Goal: Transaction & Acquisition: Purchase product/service

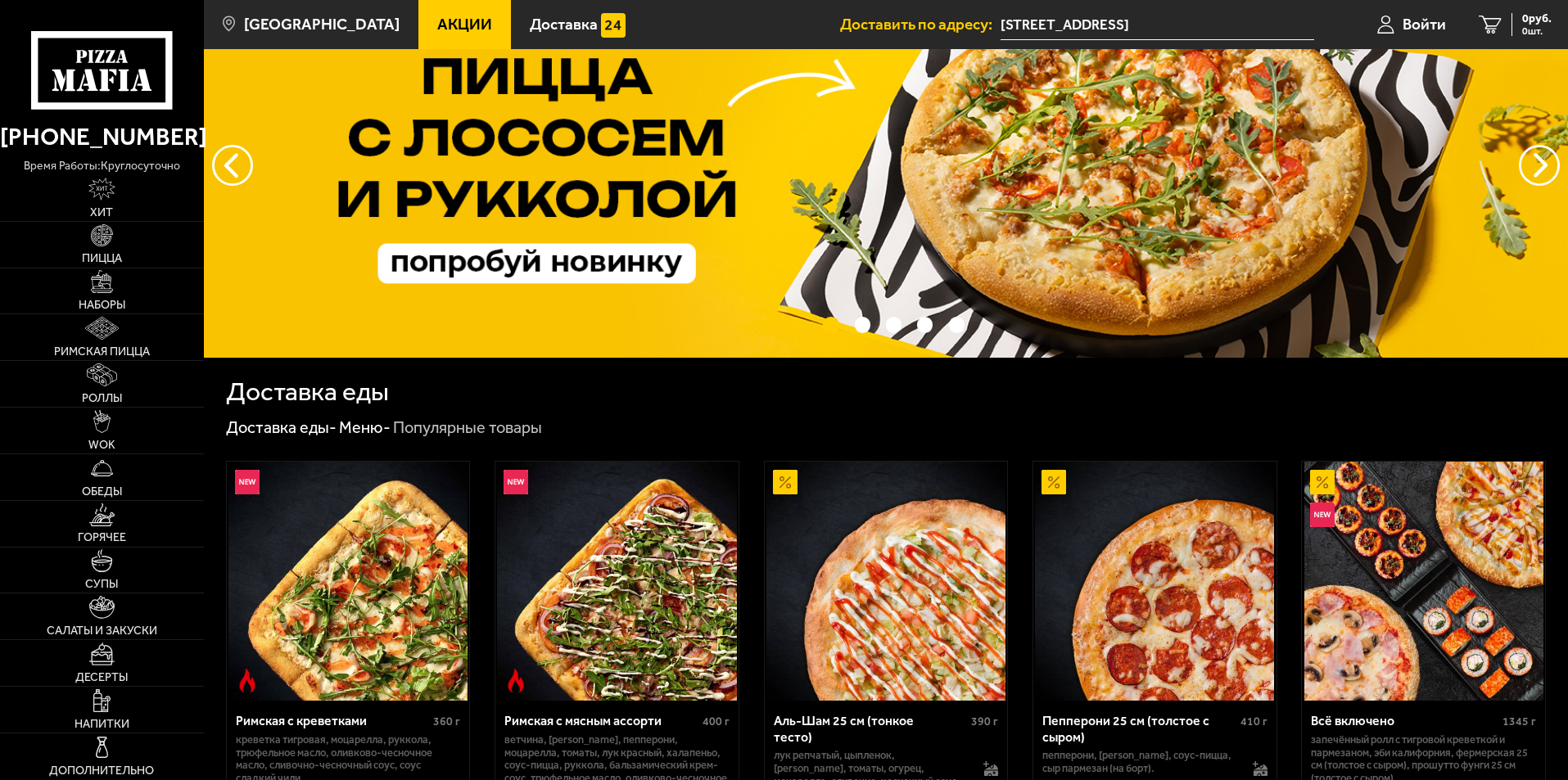
scroll to position [327, 0]
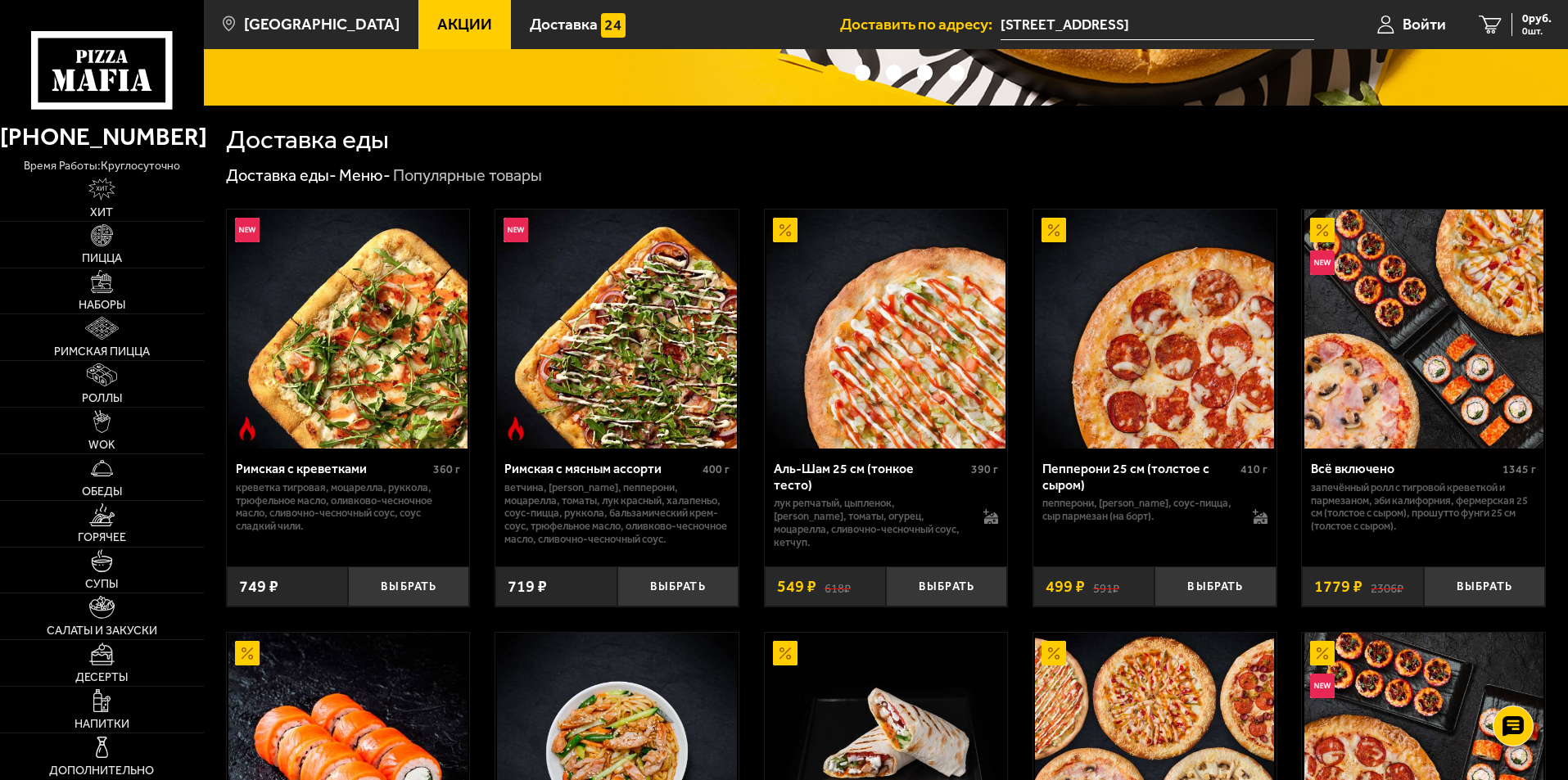
click at [908, 361] on img at bounding box center [886, 328] width 240 height 239
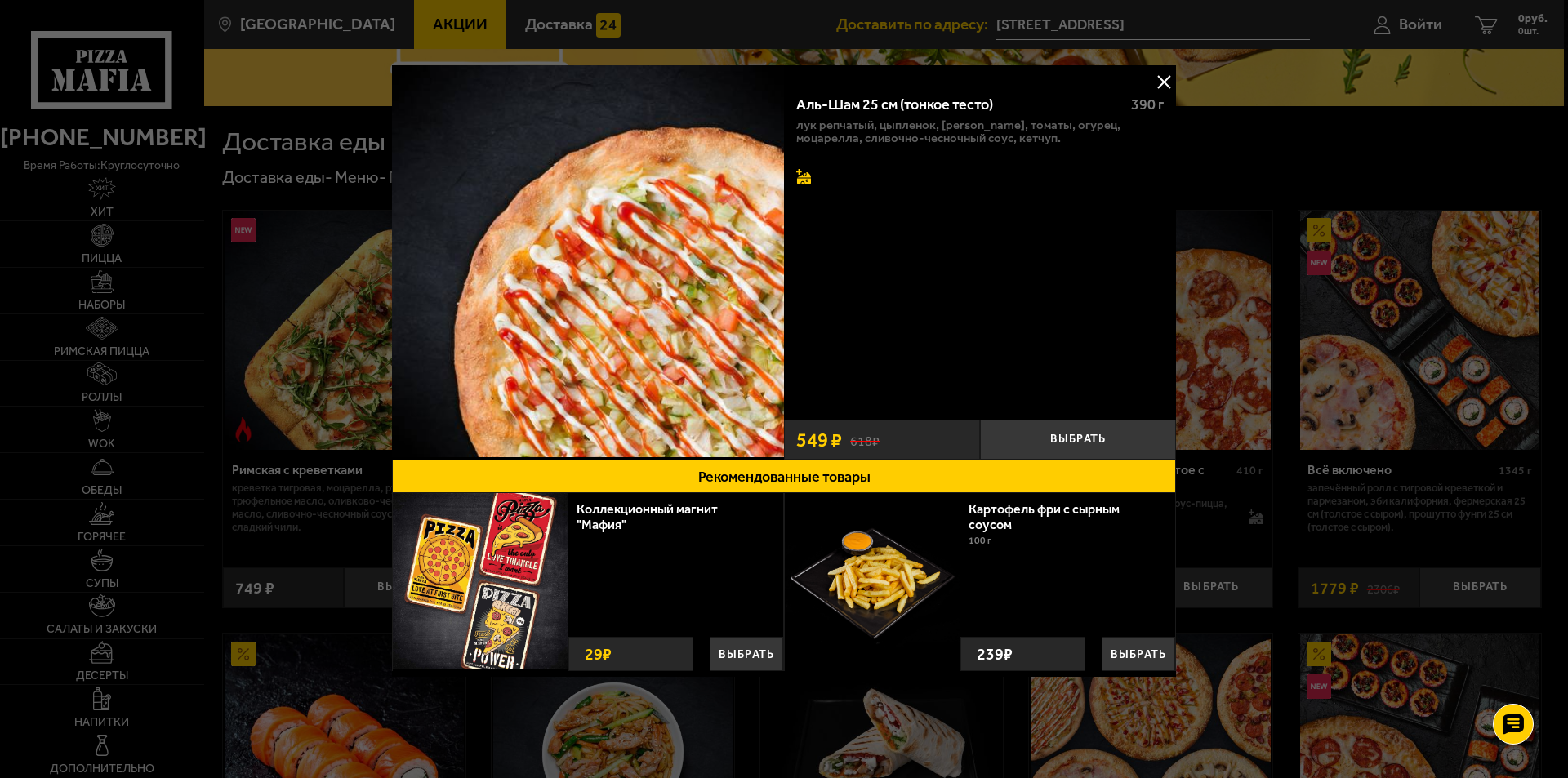
click at [802, 171] on icon at bounding box center [804, 175] width 15 height 15
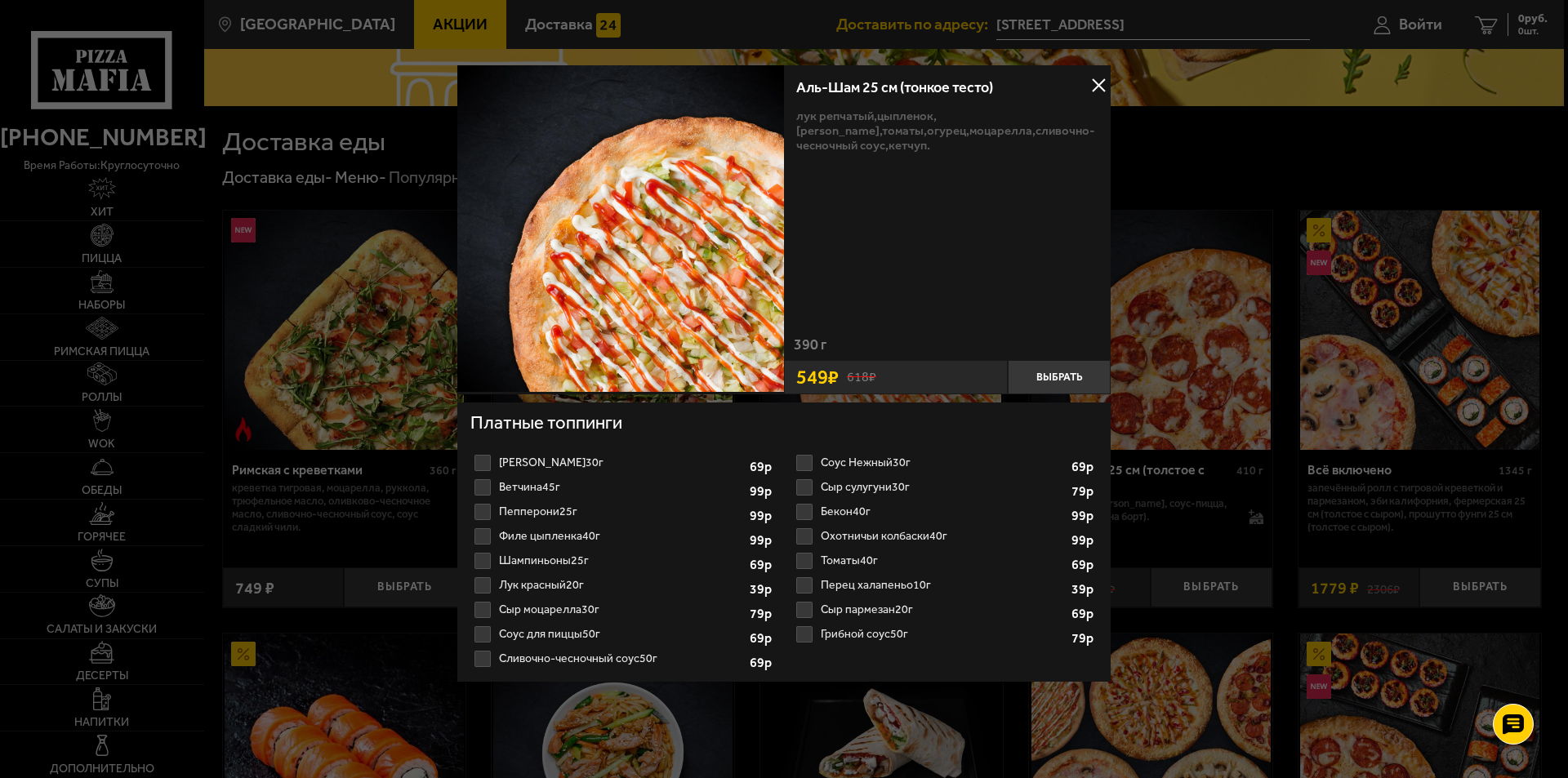
click at [1103, 84] on button at bounding box center [1098, 85] width 24 height 24
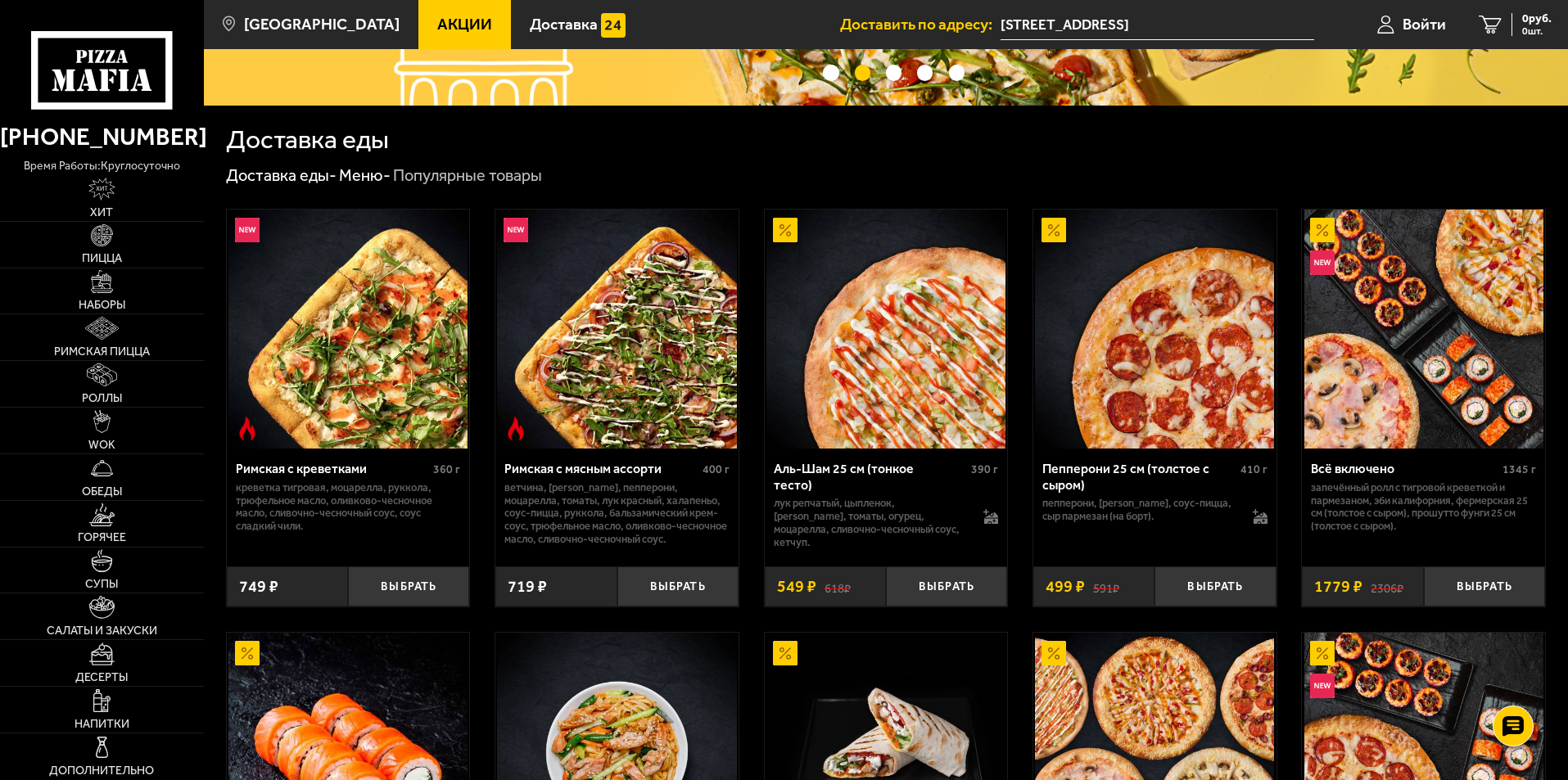
click at [922, 310] on img at bounding box center [886, 328] width 240 height 239
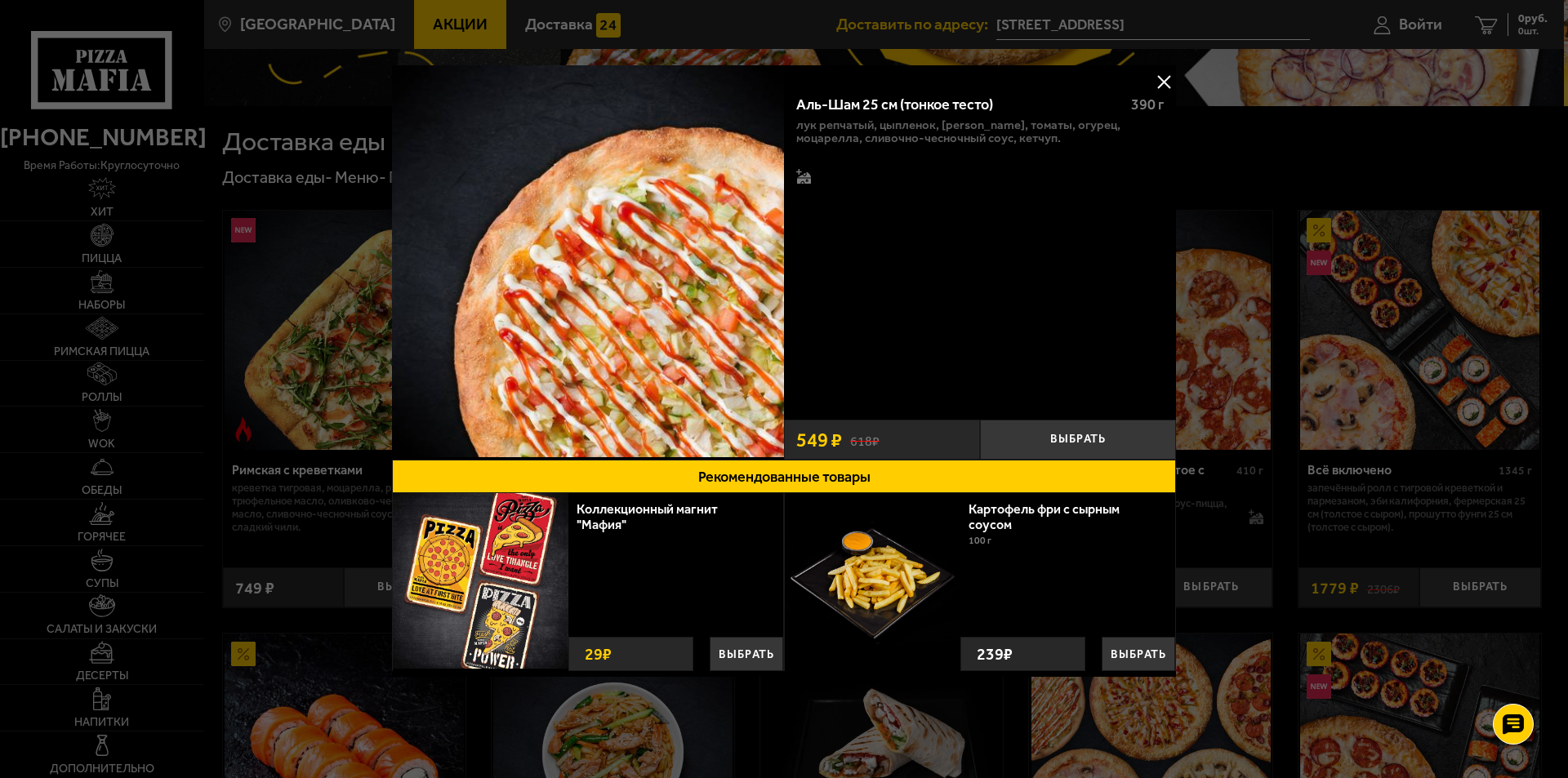
click at [1401, 517] on div at bounding box center [784, 389] width 1568 height 778
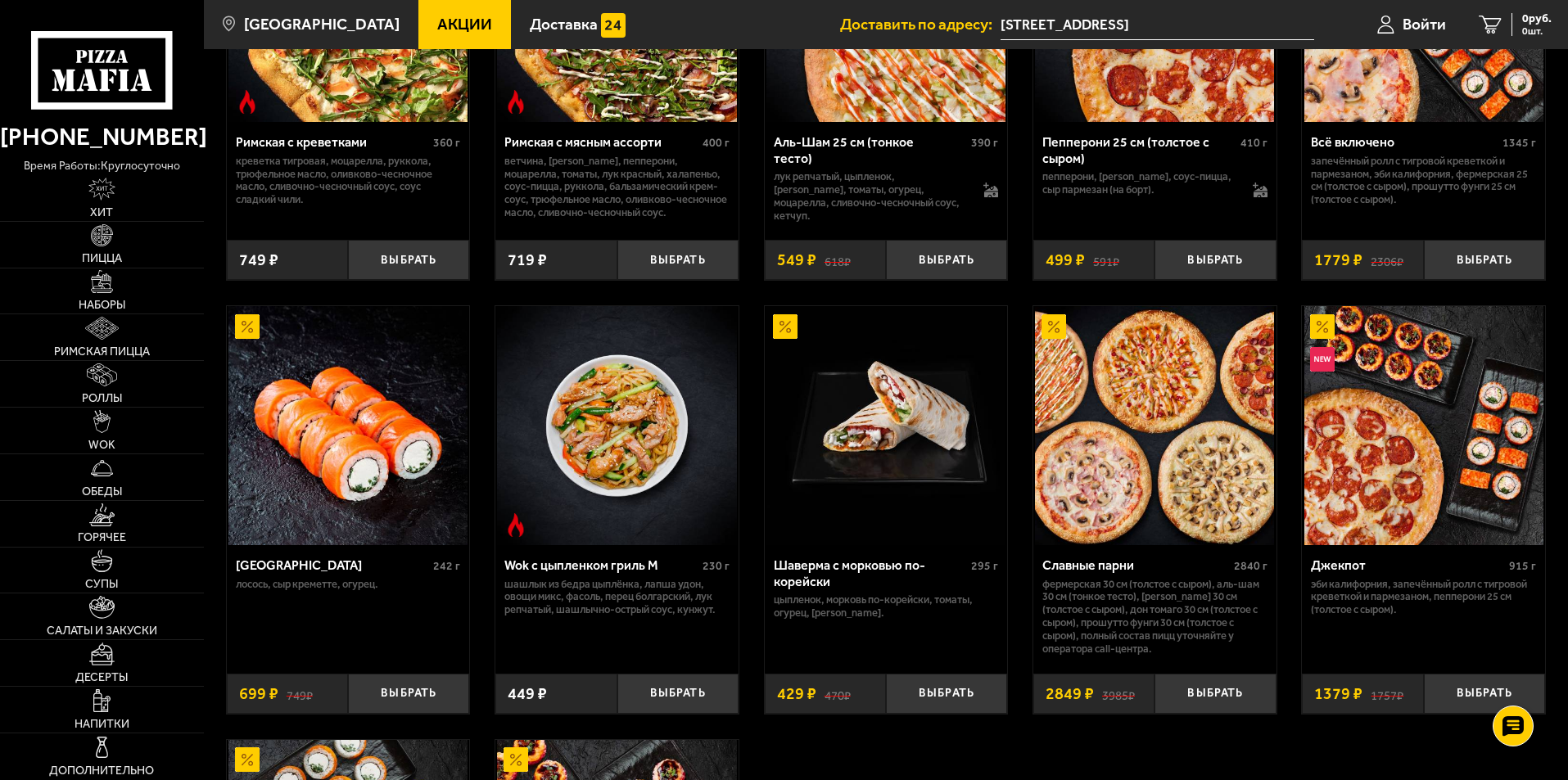
scroll to position [655, 0]
